Goal: Task Accomplishment & Management: Use online tool/utility

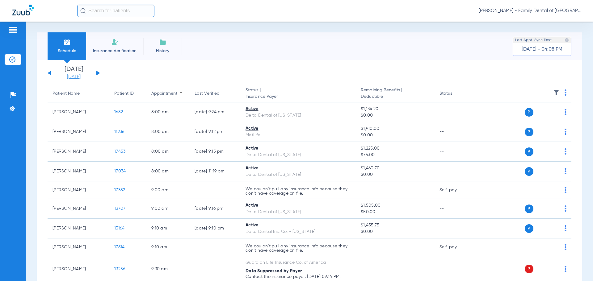
click at [69, 77] on link "[DATE]" at bounding box center [73, 77] width 37 height 6
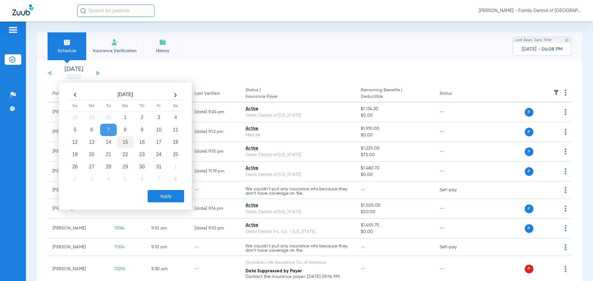
click at [125, 143] on td "15" at bounding box center [125, 142] width 17 height 12
click at [165, 194] on button "Apply" at bounding box center [166, 196] width 36 height 12
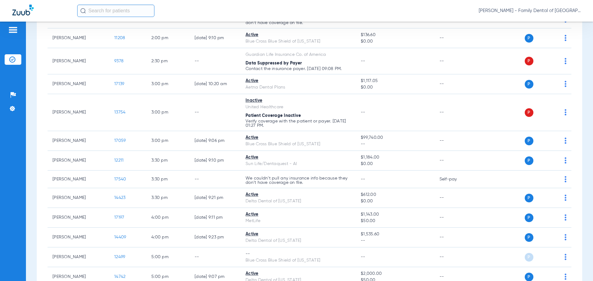
scroll to position [525, 0]
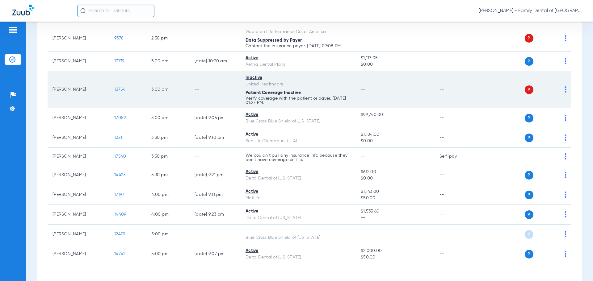
click at [560, 90] on div "P S" at bounding box center [521, 90] width 91 height 9
click at [562, 89] on td "P S" at bounding box center [523, 89] width 95 height 37
click at [565, 89] on img at bounding box center [566, 90] width 2 height 6
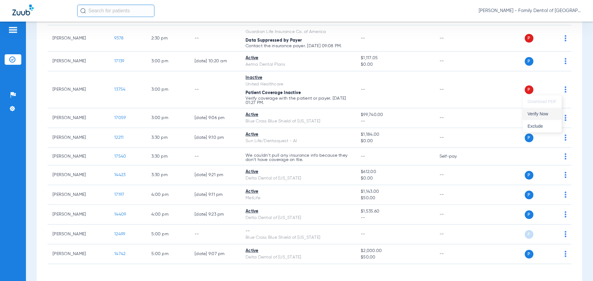
click at [539, 115] on span "Verify Now" at bounding box center [542, 114] width 29 height 4
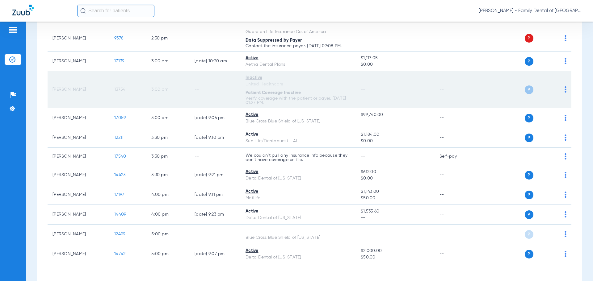
click at [138, 86] on td "13754" at bounding box center [127, 89] width 37 height 37
click at [125, 88] on span "13754" at bounding box center [119, 89] width 11 height 4
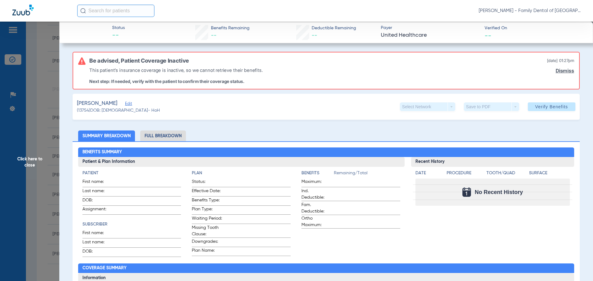
type input "[PERSON_NAME]"
type input "Heckenast"
type input "[DATE]"
type input "997497162"
type input "1603650"
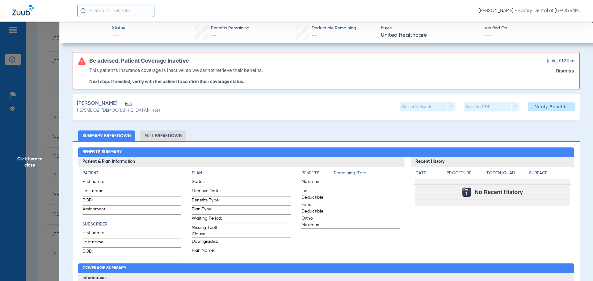
click at [131, 104] on span "Edit" at bounding box center [128, 105] width 6 height 6
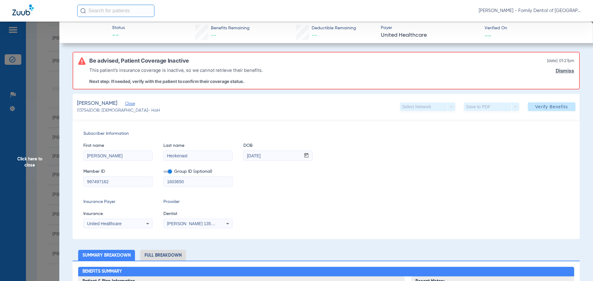
click at [148, 224] on icon at bounding box center [147, 223] width 7 height 7
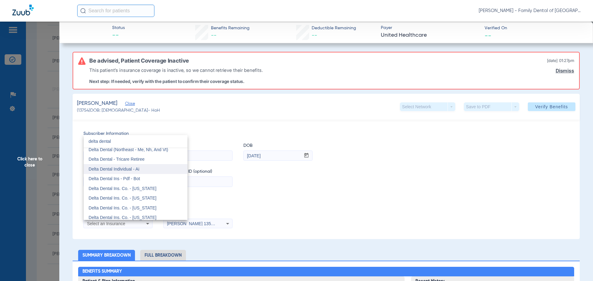
scroll to position [0, 0]
type input "delta dental"
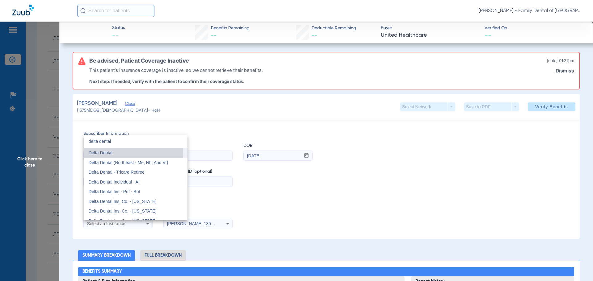
click at [108, 156] on mat-option "Delta Dental" at bounding box center [136, 153] width 104 height 10
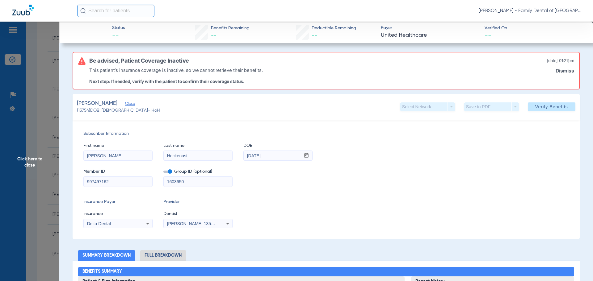
click at [167, 171] on span at bounding box center [167, 172] width 9 height 2
click at [163, 173] on input "checkbox" at bounding box center [163, 173] width 0 height 0
drag, startPoint x: 187, startPoint y: 184, endPoint x: 115, endPoint y: 176, distance: 72.1
click at [115, 176] on div "Member ID 997497162 Group ID (optional) 1603650" at bounding box center [326, 175] width 486 height 24
drag, startPoint x: 108, startPoint y: 182, endPoint x: 36, endPoint y: 176, distance: 72.5
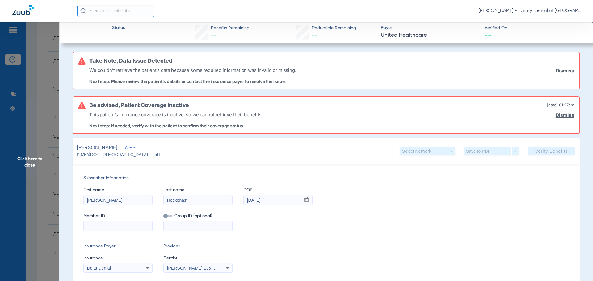
click at [98, 228] on input at bounding box center [118, 227] width 69 height 10
paste input "08051677085"
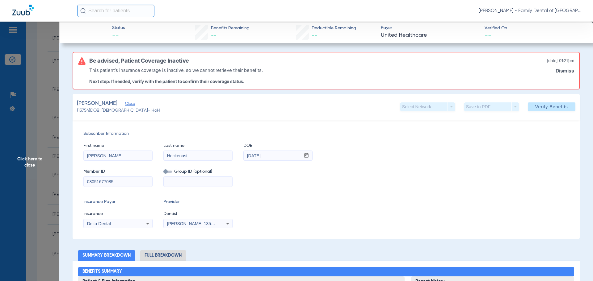
scroll to position [31, 0]
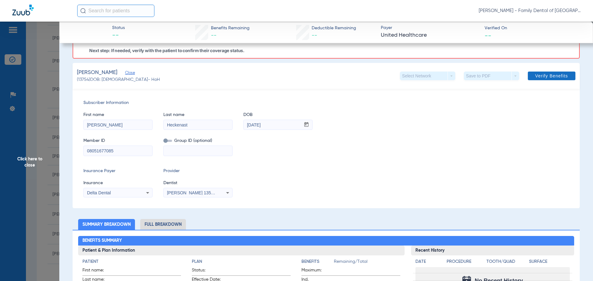
type input "08051677085"
click at [535, 76] on span "Verify Benefits" at bounding box center [551, 76] width 33 height 5
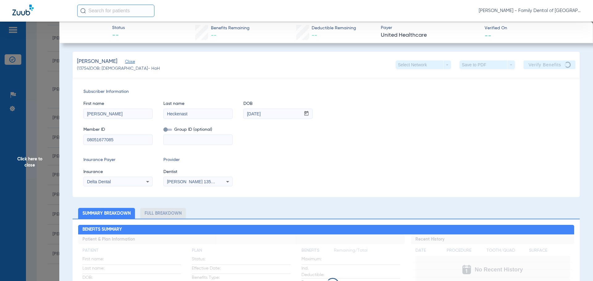
click at [225, 181] on icon at bounding box center [227, 181] width 7 height 7
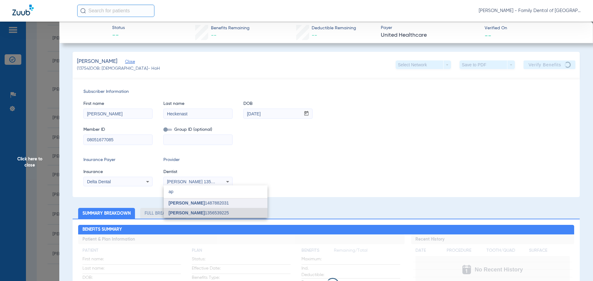
type input "ap"
click at [209, 203] on span "[PERSON_NAME] 1487882031" at bounding box center [199, 203] width 60 height 4
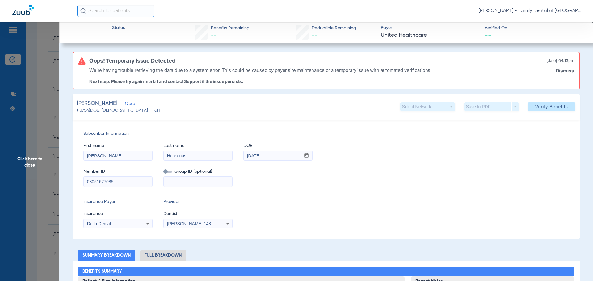
click at [30, 161] on span "Click here to close" at bounding box center [29, 162] width 59 height 281
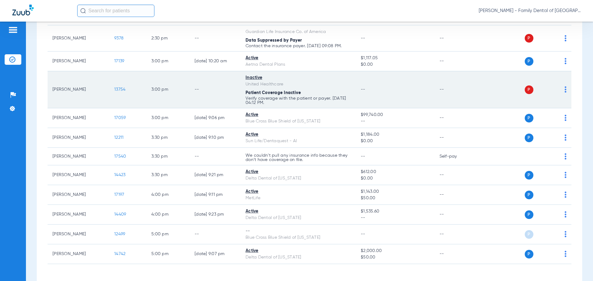
click at [120, 89] on span "13754" at bounding box center [119, 89] width 11 height 4
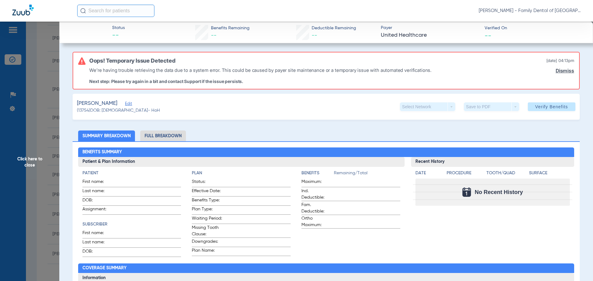
click at [131, 105] on span "Edit" at bounding box center [128, 105] width 6 height 6
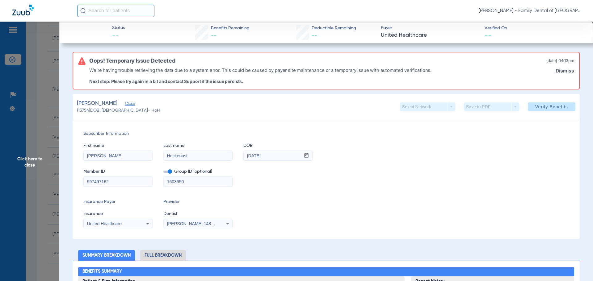
drag, startPoint x: 125, startPoint y: 181, endPoint x: 39, endPoint y: 181, distance: 85.9
paste input "08051677085"
type input "08051677085"
click at [169, 172] on span at bounding box center [167, 172] width 9 height 2
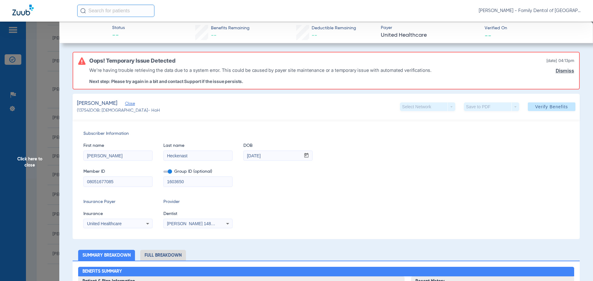
click at [163, 173] on input "checkbox" at bounding box center [163, 173] width 0 height 0
click at [147, 224] on icon at bounding box center [147, 224] width 3 height 2
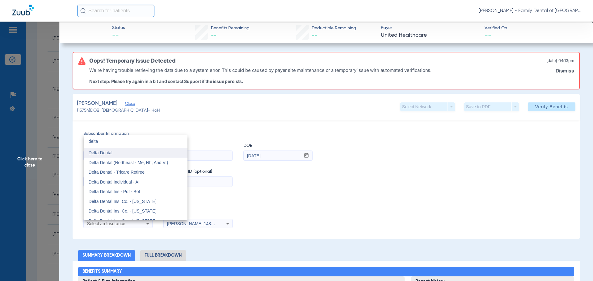
type input "delta"
click at [111, 155] on span "Delta Dental" at bounding box center [101, 152] width 24 height 5
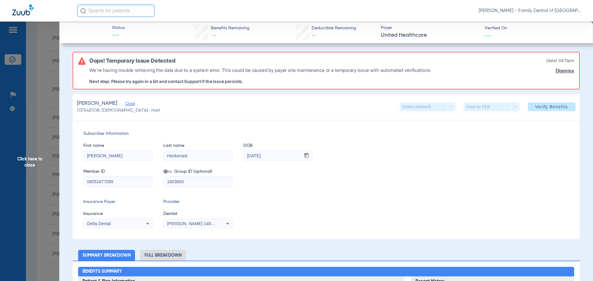
drag, startPoint x: 189, startPoint y: 183, endPoint x: 39, endPoint y: 180, distance: 150.5
click at [342, 201] on div "Insurance Payer Insurance Delta Dental Provider Dentist [PERSON_NAME] 1487882031" at bounding box center [326, 214] width 486 height 30
click at [547, 110] on span at bounding box center [552, 106] width 48 height 15
click at [26, 164] on span "Click here to close" at bounding box center [29, 162] width 59 height 281
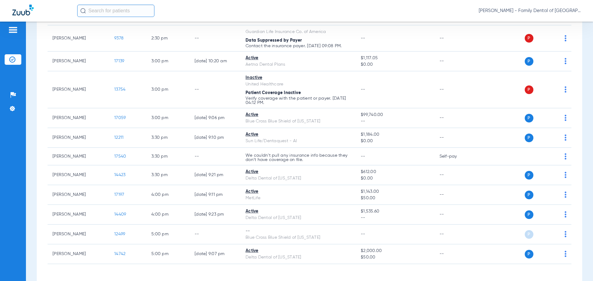
scroll to position [548, 0]
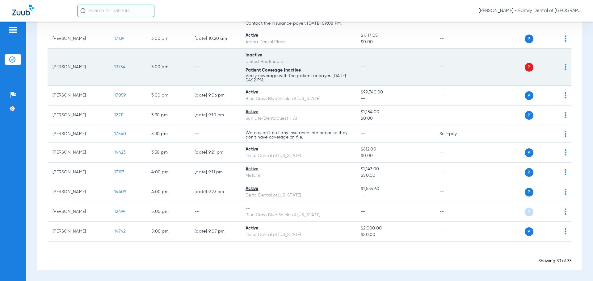
click at [120, 67] on span "13754" at bounding box center [119, 67] width 11 height 4
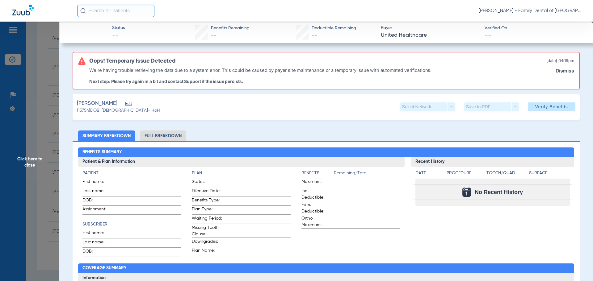
click at [28, 161] on span "Click here to close" at bounding box center [29, 162] width 59 height 281
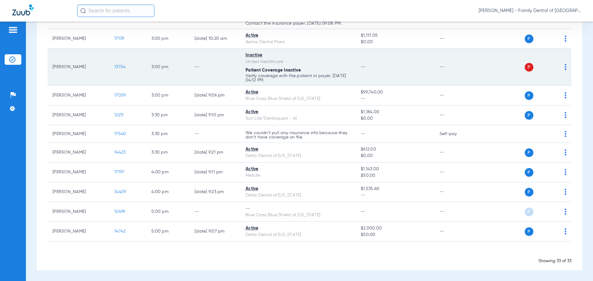
click at [119, 68] on span "13754" at bounding box center [119, 67] width 11 height 4
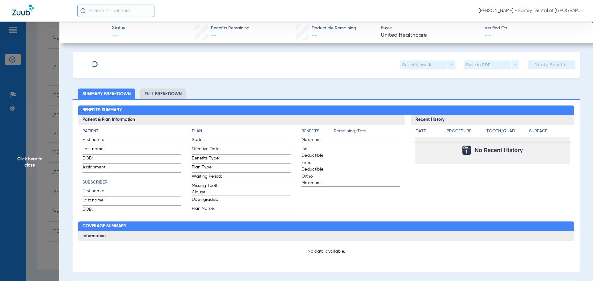
type input "[PERSON_NAME]"
type input "Heckenast"
type input "[DATE]"
type input "08051677085"
type input "10969"
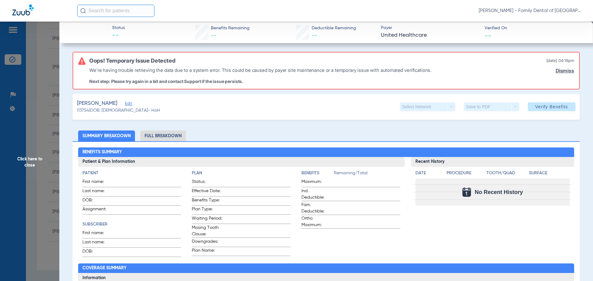
click at [131, 105] on span "Edit" at bounding box center [128, 105] width 6 height 6
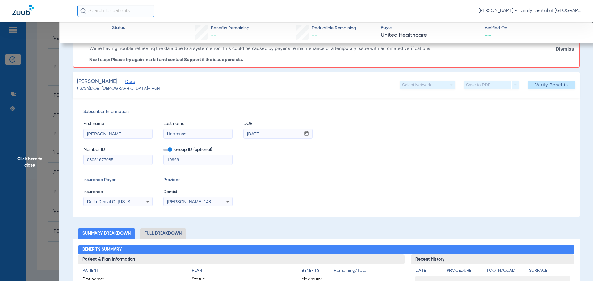
scroll to position [0, 0]
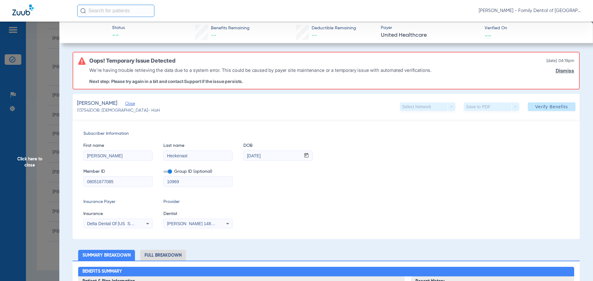
click at [399, 35] on span "United Healthcare" at bounding box center [430, 36] width 99 height 8
click at [28, 160] on span "Click here to close" at bounding box center [29, 162] width 59 height 281
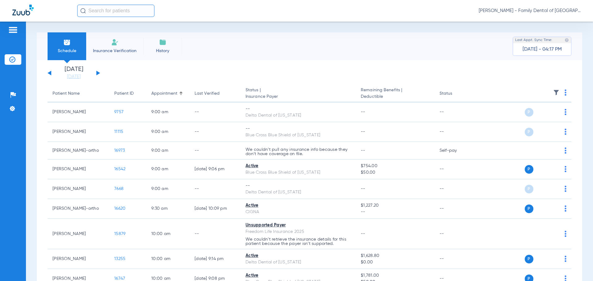
click at [119, 44] on li "Insurance Verification" at bounding box center [114, 46] width 57 height 28
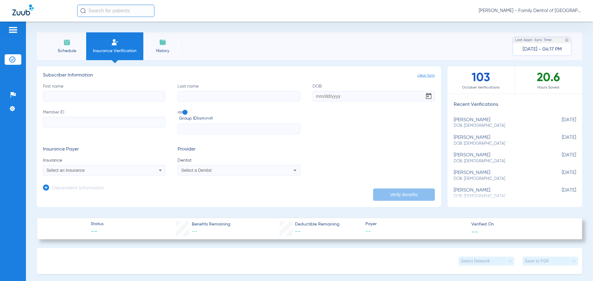
click at [463, 121] on div "[PERSON_NAME] DOB: [DEMOGRAPHIC_DATA]" at bounding box center [499, 122] width 91 height 11
type input "[PERSON_NAME]"
type input "Heckenast"
type input "[DATE]"
type input "08051677085"
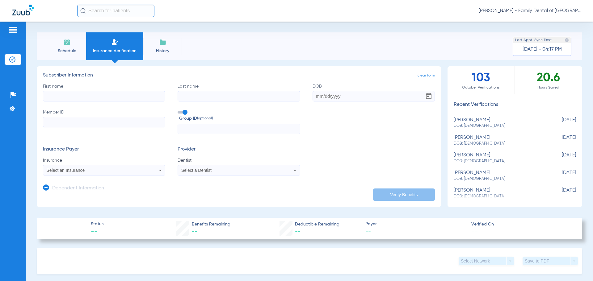
type input "1603650"
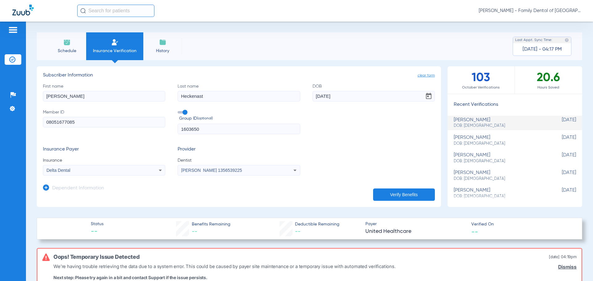
click at [464, 139] on div "[PERSON_NAME] DOB: [DEMOGRAPHIC_DATA]" at bounding box center [499, 140] width 91 height 11
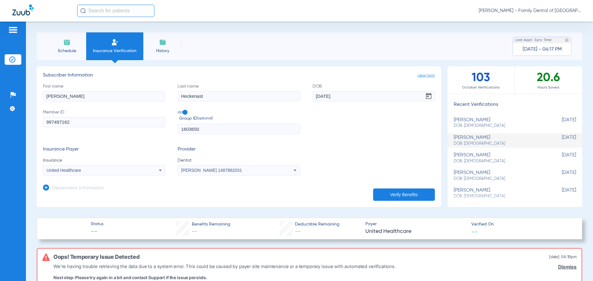
click at [462, 125] on span "DOB: [DEMOGRAPHIC_DATA]" at bounding box center [499, 126] width 91 height 6
type input "08051677085"
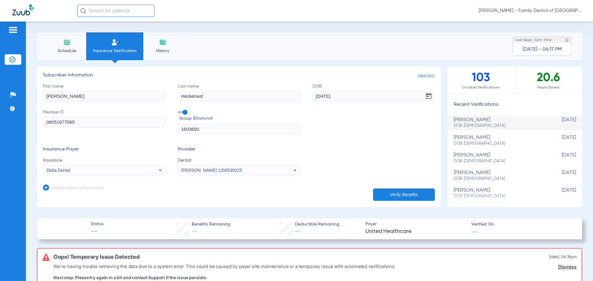
click at [292, 169] on icon at bounding box center [294, 170] width 7 height 7
type input "april"
click at [221, 193] on span "[PERSON_NAME] 1487882031" at bounding box center [212, 192] width 60 height 4
drag, startPoint x: 211, startPoint y: 128, endPoint x: 68, endPoint y: 128, distance: 142.7
click at [68, 128] on div "First name [PERSON_NAME] Last name [PERSON_NAME] DOB [DEMOGRAPHIC_DATA] Member …" at bounding box center [239, 108] width 392 height 51
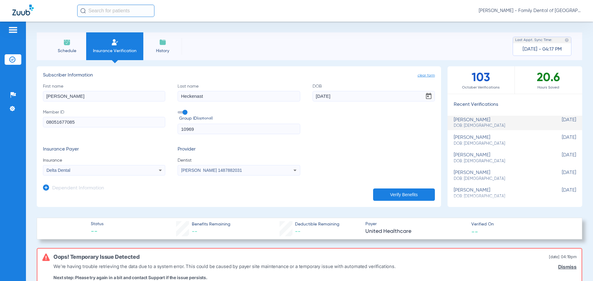
type input "10969"
click at [143, 143] on form "First name [PERSON_NAME] Last name [PERSON_NAME] DOB [DEMOGRAPHIC_DATA] Member …" at bounding box center [239, 129] width 392 height 93
drag, startPoint x: 49, startPoint y: 123, endPoint x: 39, endPoint y: 120, distance: 10.5
click at [39, 120] on app-manual-verification-form "clear form Subscriber Information First name [PERSON_NAME] Last name [PERSON_NA…" at bounding box center [239, 136] width 404 height 141
click at [46, 122] on input "8051677085" at bounding box center [104, 122] width 122 height 11
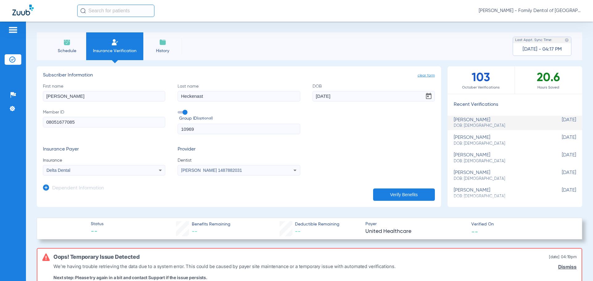
type input "08051677085"
click at [393, 197] on button "Verify Benefits" at bounding box center [404, 195] width 62 height 12
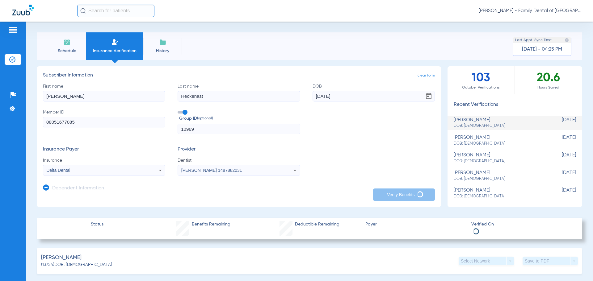
scroll to position [31, 0]
